Goal: Task Accomplishment & Management: Use online tool/utility

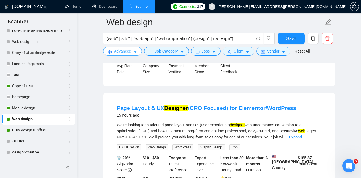
click at [133, 51] on button "Advanced" at bounding box center [122, 51] width 39 height 9
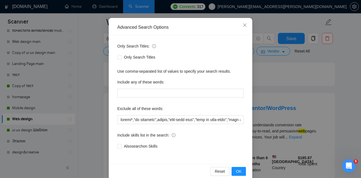
scroll to position [52, 0]
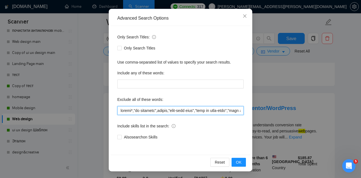
click at [136, 111] on input "text" at bounding box center [180, 110] width 127 height 9
paste input "domain name purchase", "website hosting setup", "Google Sitemap Submission", "B…"
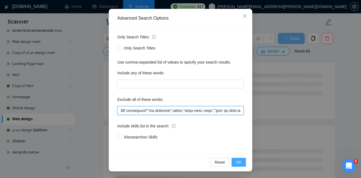
type input "mobile*,"domain name purchase", "website hosting setup", "Google Sitemap Submis…"
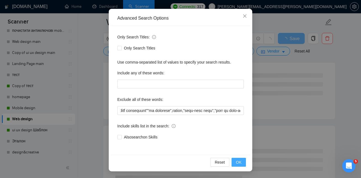
scroll to position [0, 0]
click at [239, 161] on span "OK" at bounding box center [239, 162] width 6 height 6
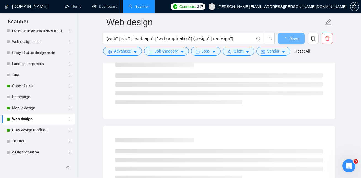
scroll to position [24, 0]
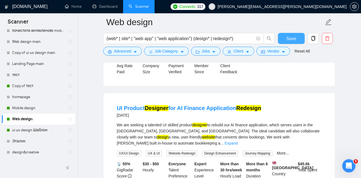
click at [293, 38] on span "Save" at bounding box center [292, 38] width 10 height 7
click at [32, 88] on link "Copy of тест" at bounding box center [38, 85] width 52 height 11
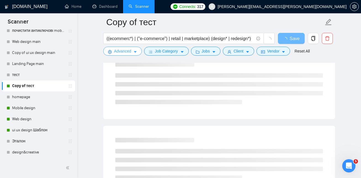
click at [132, 52] on button "Advanced" at bounding box center [122, 51] width 39 height 9
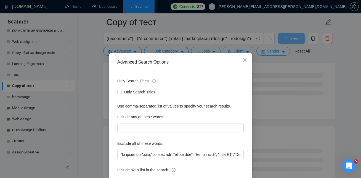
scroll to position [15, 0]
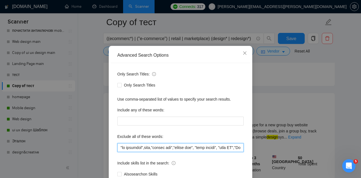
click at [183, 149] on input "text" at bounding box center [180, 147] width 127 height 9
paste input "domain name purchase", "website hosting setup", "Google Sitemap Submission", "B…"
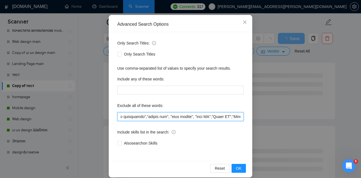
scroll to position [52, 0]
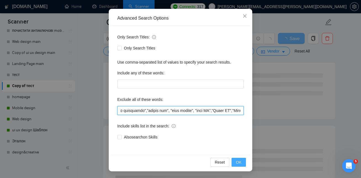
type input ""no agencies",game,"gaming app","domain name purchase", "website hosting setup"…"
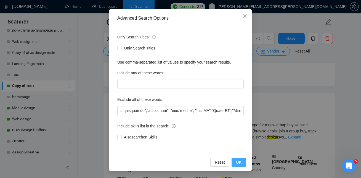
click at [240, 160] on span "OK" at bounding box center [239, 162] width 6 height 6
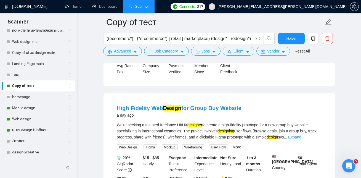
scroll to position [24, 0]
click at [292, 37] on span "Save" at bounding box center [292, 38] width 10 height 7
click at [33, 120] on link "Web design" at bounding box center [38, 119] width 52 height 11
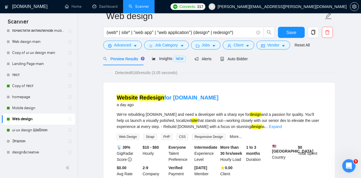
scroll to position [9, 0]
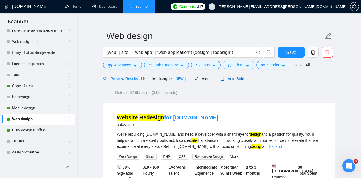
click at [242, 77] on span "Auto Bidder" at bounding box center [233, 79] width 27 height 4
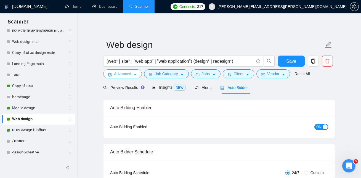
click at [130, 75] on span "Advanced" at bounding box center [122, 74] width 17 height 6
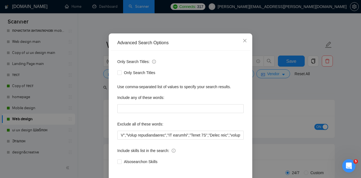
scroll to position [52, 0]
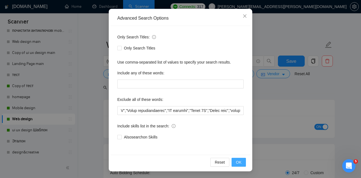
click at [239, 162] on span "OK" at bounding box center [239, 162] width 6 height 6
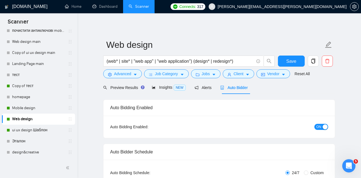
scroll to position [24, 0]
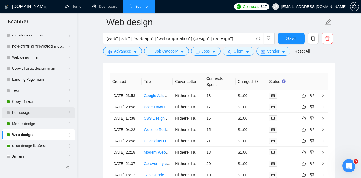
scroll to position [41, 0]
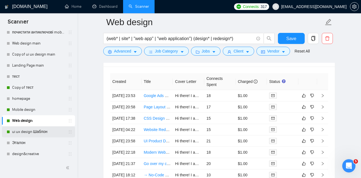
click at [36, 132] on link "ui ux design Шаблон" at bounding box center [38, 131] width 52 height 11
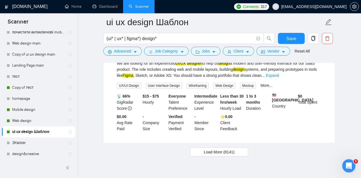
scroll to position [1151, 0]
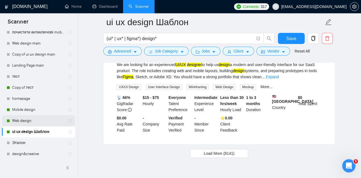
click at [40, 122] on link "Web design" at bounding box center [38, 120] width 52 height 11
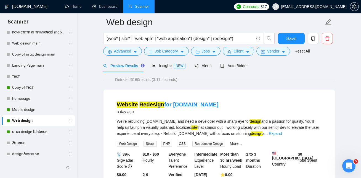
scroll to position [49, 0]
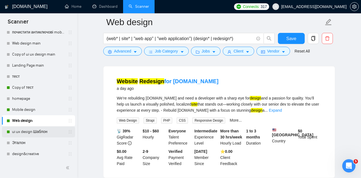
click at [38, 132] on link "ui ux design Шаблон" at bounding box center [38, 131] width 52 height 11
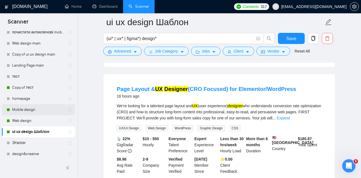
scroll to position [36, 0]
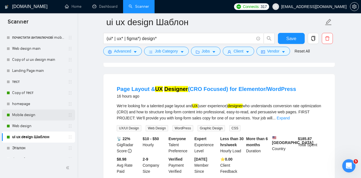
click at [31, 113] on link "Mobile design" at bounding box center [38, 114] width 52 height 11
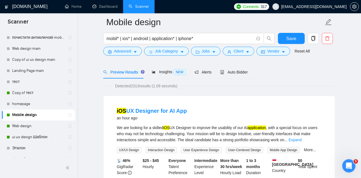
scroll to position [43, 0]
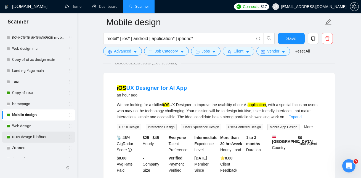
click at [27, 141] on link "ui ux design Шаблон" at bounding box center [38, 137] width 52 height 11
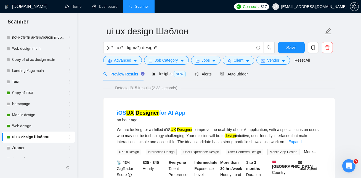
scroll to position [13, 0]
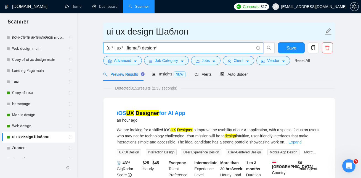
drag, startPoint x: 165, startPoint y: 47, endPoint x: 106, endPoint y: 37, distance: 60.6
click at [106, 37] on form "ui ux design Шаблон (ui* | ux* | figma*) design* Save Advanced Job Category Job…" at bounding box center [219, 45] width 232 height 45
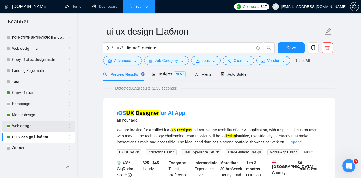
click at [27, 123] on link "Web design" at bounding box center [38, 125] width 52 height 11
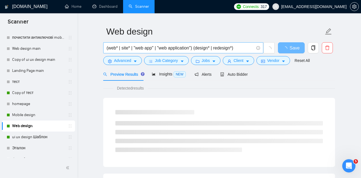
click at [208, 49] on input "(web* | site* | "web app" | "web application") (design* | redesign*)" at bounding box center [181, 47] width 148 height 7
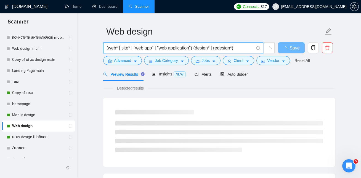
click at [208, 49] on input "(web* | site* | "web app" | "web application") (design* | redesign*)" at bounding box center [181, 47] width 148 height 7
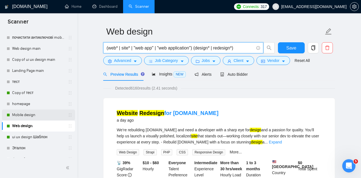
click at [27, 115] on link "Mobile design" at bounding box center [38, 114] width 52 height 11
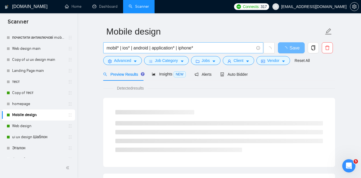
click at [208, 50] on input "mobil* | ios* | android | application* | iphone*" at bounding box center [181, 47] width 148 height 7
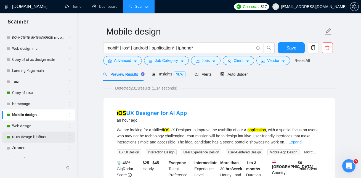
click at [38, 138] on link "ui ux design Шаблон" at bounding box center [38, 137] width 52 height 11
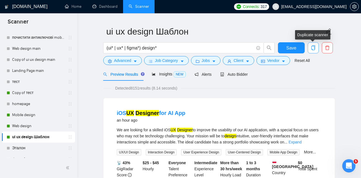
click at [313, 49] on icon "copy" at bounding box center [313, 47] width 5 height 5
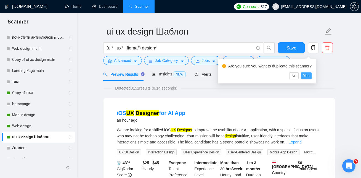
click at [310, 76] on span "Yes" at bounding box center [306, 76] width 6 height 6
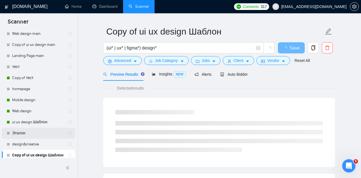
scroll to position [54, 0]
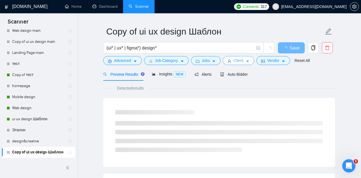
click at [254, 61] on button "Client" at bounding box center [238, 60] width 31 height 9
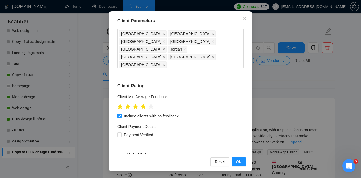
scroll to position [271, 0]
click at [246, 18] on icon "close" at bounding box center [244, 18] width 3 height 3
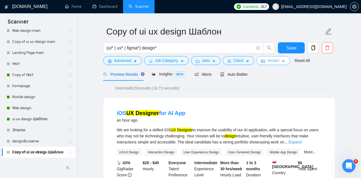
click at [280, 62] on span "Vendor" at bounding box center [273, 60] width 12 height 6
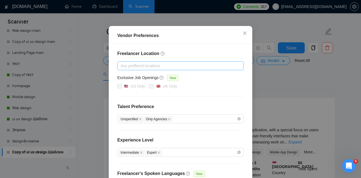
scroll to position [29, 0]
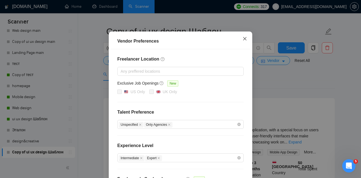
click at [244, 41] on icon "close" at bounding box center [245, 38] width 4 height 4
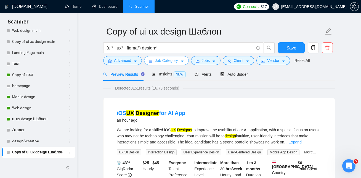
click at [174, 61] on span "Job Category" at bounding box center [166, 60] width 23 height 6
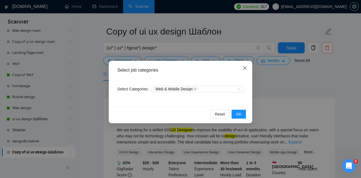
click at [247, 67] on span "Close" at bounding box center [245, 68] width 15 height 15
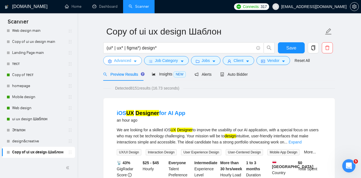
click at [133, 59] on button "Advanced" at bounding box center [122, 60] width 39 height 9
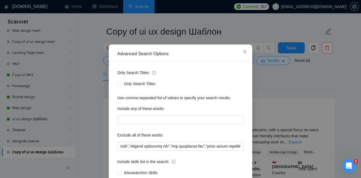
scroll to position [9, 0]
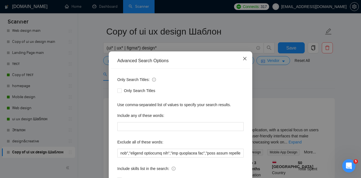
click at [244, 59] on icon "close" at bounding box center [245, 58] width 4 height 4
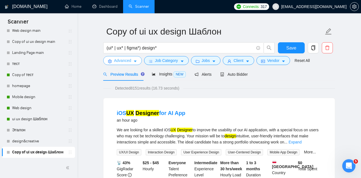
scroll to position [0, 0]
click at [209, 76] on span "Alerts" at bounding box center [203, 74] width 17 height 4
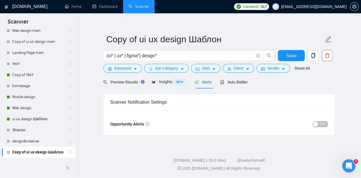
scroll to position [6, 0]
click at [286, 67] on icon "caret-down" at bounding box center [284, 69] width 4 height 4
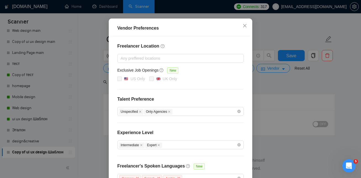
scroll to position [42, 0]
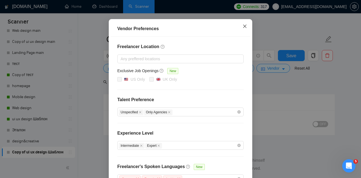
click at [250, 23] on span "Close" at bounding box center [245, 26] width 15 height 15
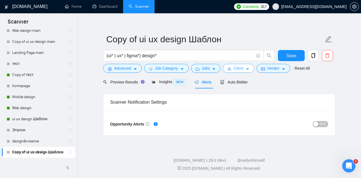
click at [250, 70] on icon "caret-down" at bounding box center [248, 69] width 4 height 4
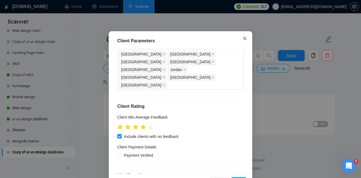
click at [243, 41] on icon "close" at bounding box center [245, 38] width 4 height 4
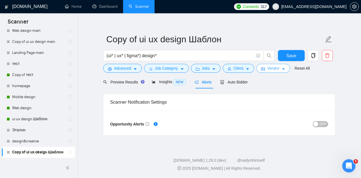
click at [285, 69] on icon "caret-down" at bounding box center [283, 70] width 3 height 2
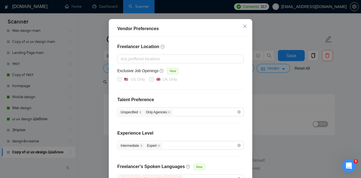
scroll to position [14, 0]
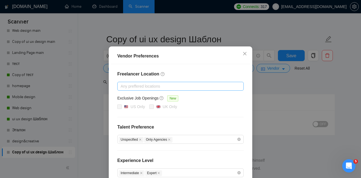
click at [188, 86] on div at bounding box center [178, 86] width 118 height 7
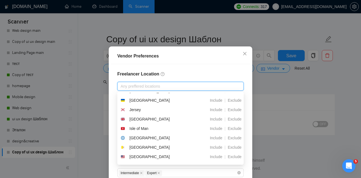
scroll to position [1521, 0]
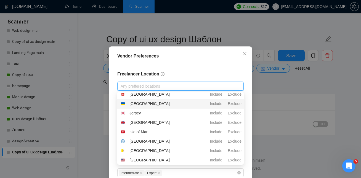
click at [159, 103] on div "[GEOGRAPHIC_DATA]" at bounding box center [152, 104] width 62 height 7
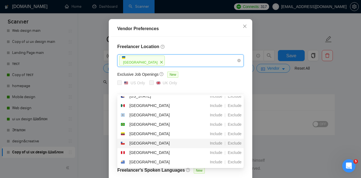
scroll to position [47, 0]
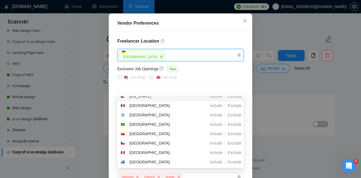
click at [201, 74] on div "US Only UK Only" at bounding box center [180, 77] width 127 height 7
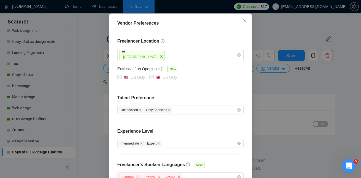
scroll to position [81, 0]
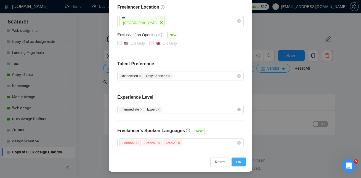
click at [241, 159] on span "OK" at bounding box center [239, 162] width 6 height 6
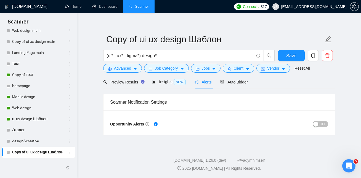
scroll to position [54, 0]
click at [295, 56] on span "Save" at bounding box center [292, 55] width 10 height 7
click at [124, 86] on div "Preview Results" at bounding box center [123, 81] width 40 height 13
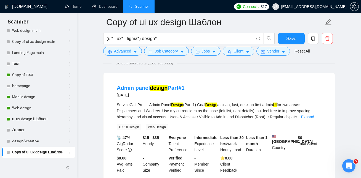
scroll to position [40, 0]
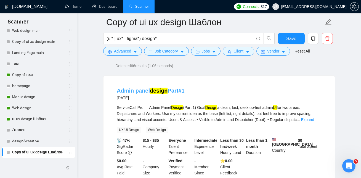
click at [161, 91] on mark "design" at bounding box center [159, 91] width 18 height 6
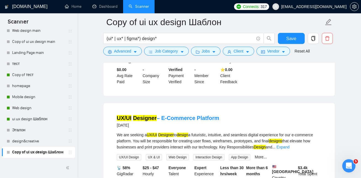
scroll to position [132, 0]
click at [148, 121] on mark "Designer" at bounding box center [145, 118] width 24 height 6
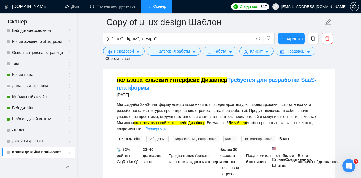
scroll to position [388, 0]
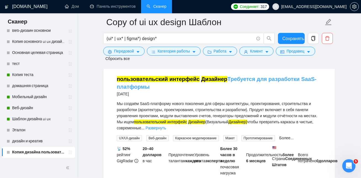
click at [183, 82] on font "пользовательский интерфейс" at bounding box center [158, 79] width 83 height 6
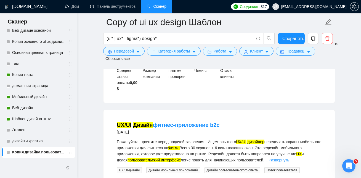
scroll to position [506, 0]
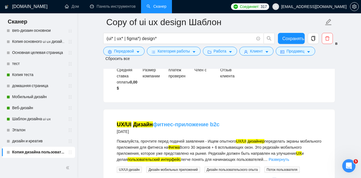
click at [175, 127] on font "фитнес-приложение b2c" at bounding box center [186, 124] width 67 height 6
click at [32, 108] on link "Веб-дизайн" at bounding box center [38, 108] width 52 height 11
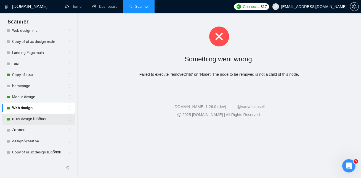
click at [51, 118] on link "ui ux design Шаблон" at bounding box center [38, 119] width 52 height 11
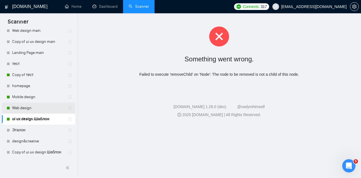
click at [31, 108] on link "Web design" at bounding box center [38, 108] width 52 height 11
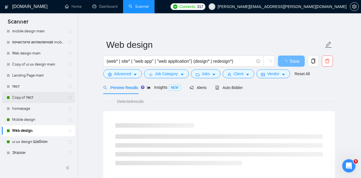
scroll to position [33, 0]
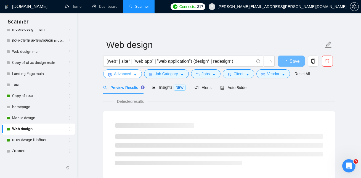
click at [135, 74] on icon "caret-down" at bounding box center [135, 75] width 3 height 2
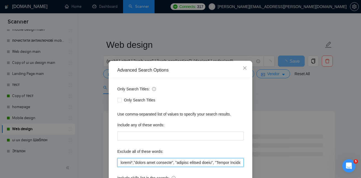
click at [121, 162] on input "text" at bounding box center [180, 162] width 127 height 9
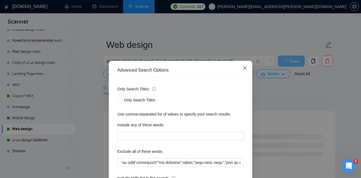
scroll to position [0, 0]
click at [248, 67] on span "Close" at bounding box center [245, 68] width 15 height 15
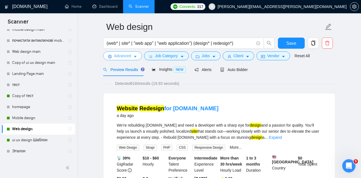
scroll to position [19, 0]
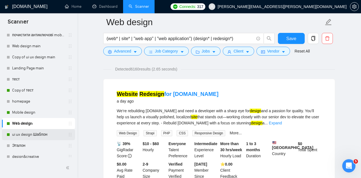
scroll to position [39, 0]
click at [31, 133] on link "ui ux design Шаблон" at bounding box center [38, 133] width 52 height 11
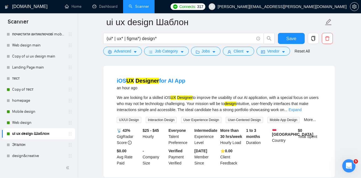
scroll to position [30, 0]
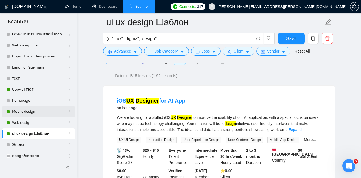
click at [22, 113] on link "Mobile design" at bounding box center [38, 111] width 52 height 11
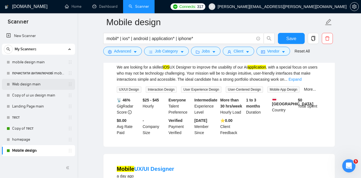
click at [24, 85] on link "Web design main" at bounding box center [38, 84] width 52 height 11
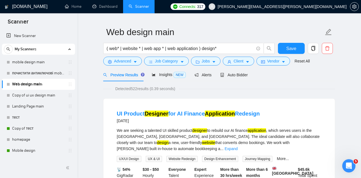
scroll to position [14, 0]
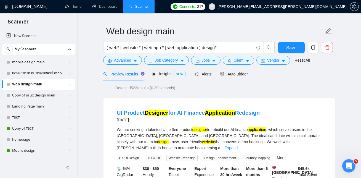
click at [130, 74] on span "Preview Results" at bounding box center [123, 74] width 40 height 4
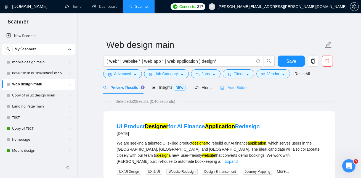
click at [235, 83] on div "Auto Bidder" at bounding box center [233, 87] width 27 height 13
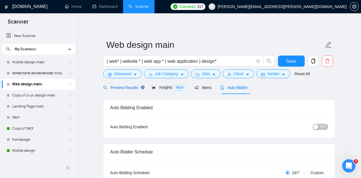
click at [130, 88] on span "Preview Results" at bounding box center [123, 87] width 40 height 4
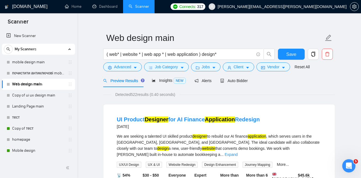
scroll to position [7, 0]
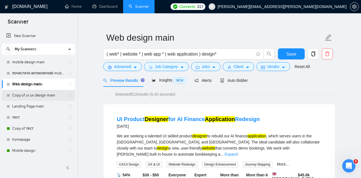
click at [34, 95] on link "Copy of ui ux design main" at bounding box center [38, 95] width 52 height 11
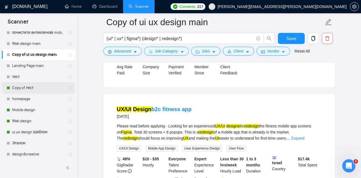
scroll to position [54, 0]
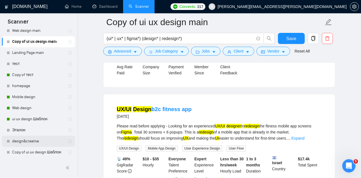
click at [29, 143] on link "design&creative" at bounding box center [38, 141] width 52 height 11
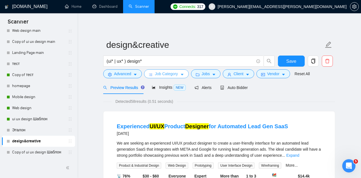
click at [187, 74] on button "Job Category" at bounding box center [166, 73] width 44 height 9
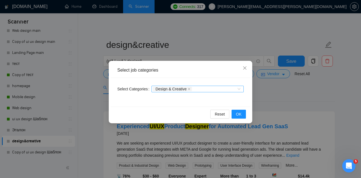
click at [212, 89] on div "Design & Creative" at bounding box center [195, 89] width 84 height 6
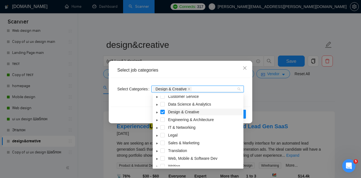
scroll to position [22, 0]
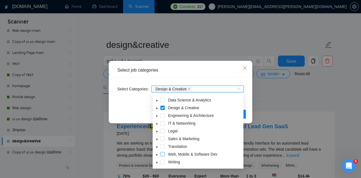
click at [163, 153] on span at bounding box center [163, 154] width 4 height 4
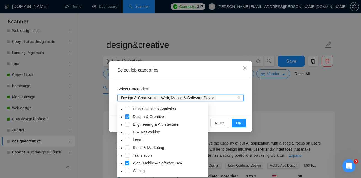
click at [122, 164] on icon "caret-down" at bounding box center [121, 164] width 1 height 2
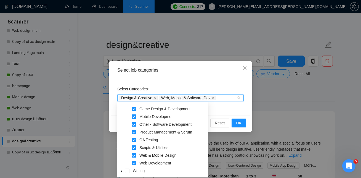
click at [134, 154] on span at bounding box center [134, 155] width 4 height 4
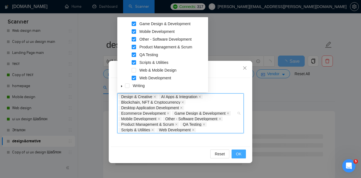
click at [238, 153] on span "OK" at bounding box center [239, 154] width 6 height 6
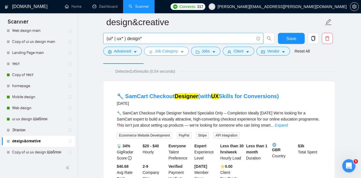
scroll to position [33, 0]
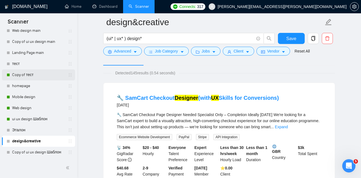
click at [30, 76] on link "Copy of тест" at bounding box center [38, 74] width 52 height 11
click at [292, 37] on span "Save" at bounding box center [292, 38] width 10 height 7
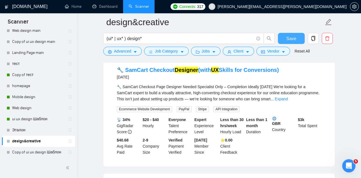
scroll to position [54, 0]
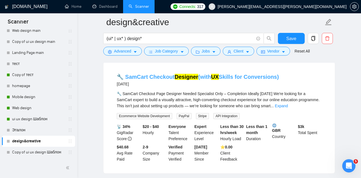
click at [204, 75] on link "🔧 SamCart Checkout Designer (with UX Skills for Conversions)" at bounding box center [198, 77] width 162 height 6
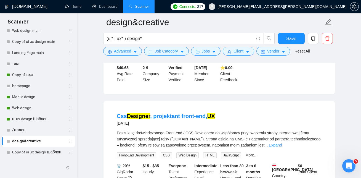
scroll to position [134, 0]
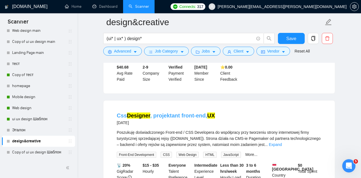
click at [187, 116] on link "Css Designer , projektant front-end, UX" at bounding box center [166, 115] width 98 height 6
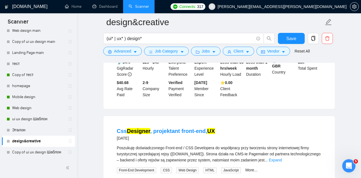
scroll to position [120, 0]
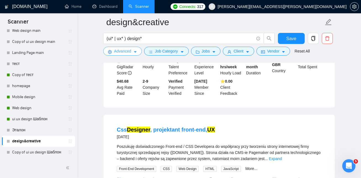
click at [135, 51] on icon "caret-down" at bounding box center [135, 52] width 4 height 4
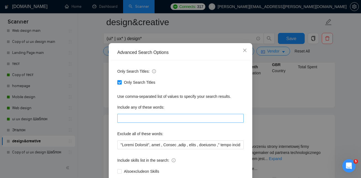
scroll to position [25, 0]
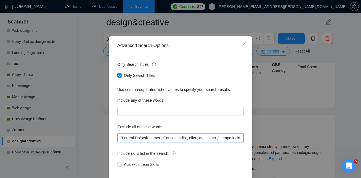
click at [122, 138] on input "text" at bounding box center [180, 137] width 127 height 9
paste input "domain name purchase", "website hosting setup", "Google Sitemap Submission", "B…"
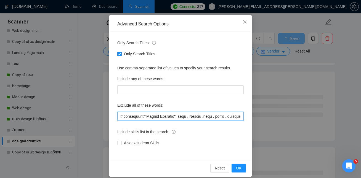
scroll to position [52, 0]
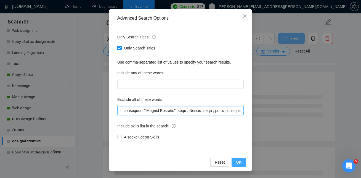
type input ""domain name purchase", "website hosting setup", "Google Sitemap Submission", "…"
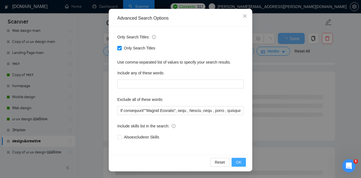
click at [243, 162] on button "OK" at bounding box center [239, 162] width 14 height 9
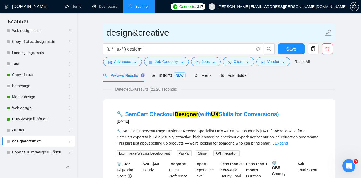
scroll to position [0, 0]
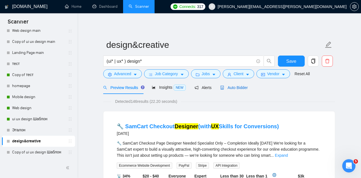
click at [235, 87] on span "Auto Bidder" at bounding box center [233, 87] width 27 height 4
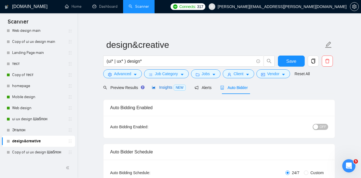
click at [167, 88] on span "Insights NEW" at bounding box center [169, 87] width 34 height 4
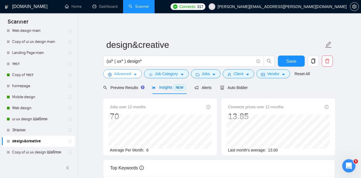
click at [135, 73] on icon "caret-down" at bounding box center [135, 75] width 4 height 4
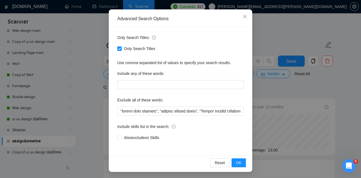
scroll to position [52, 0]
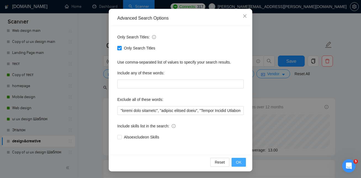
click at [243, 160] on button "OK" at bounding box center [239, 162] width 14 height 9
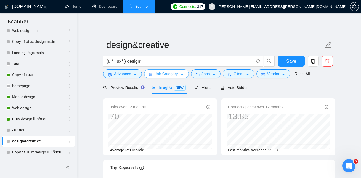
click at [182, 73] on button "Job Category" at bounding box center [166, 73] width 44 height 9
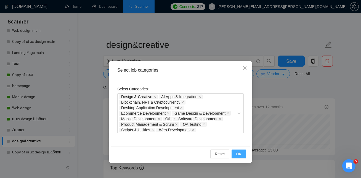
click at [242, 154] on button "OK" at bounding box center [239, 153] width 14 height 9
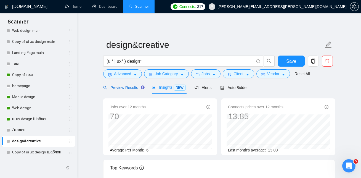
click at [128, 90] on div "Preview Results" at bounding box center [123, 88] width 40 height 6
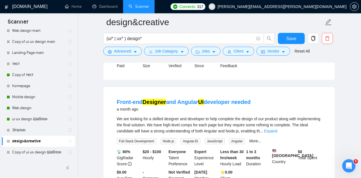
scroll to position [369, 0]
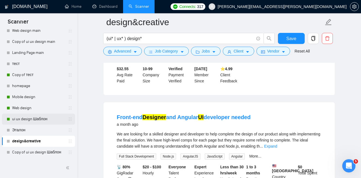
click at [40, 119] on link "ui ux design Шаблон" at bounding box center [38, 119] width 52 height 11
click at [287, 38] on span "Save" at bounding box center [292, 38] width 10 height 7
click at [38, 120] on link "ui ux design Шаблон" at bounding box center [38, 119] width 52 height 11
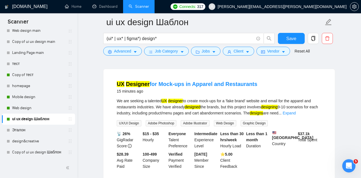
scroll to position [27, 0]
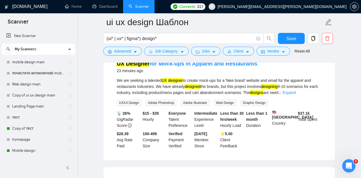
scroll to position [68, 0]
